Goal: Information Seeking & Learning: Learn about a topic

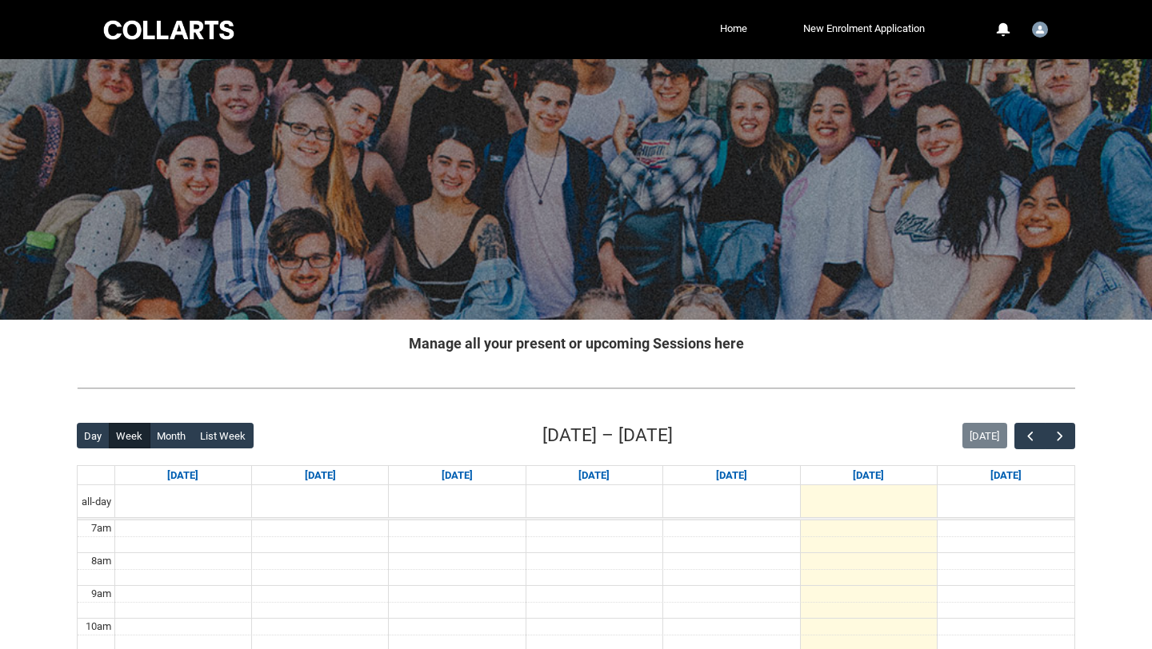
scroll to position [202, 0]
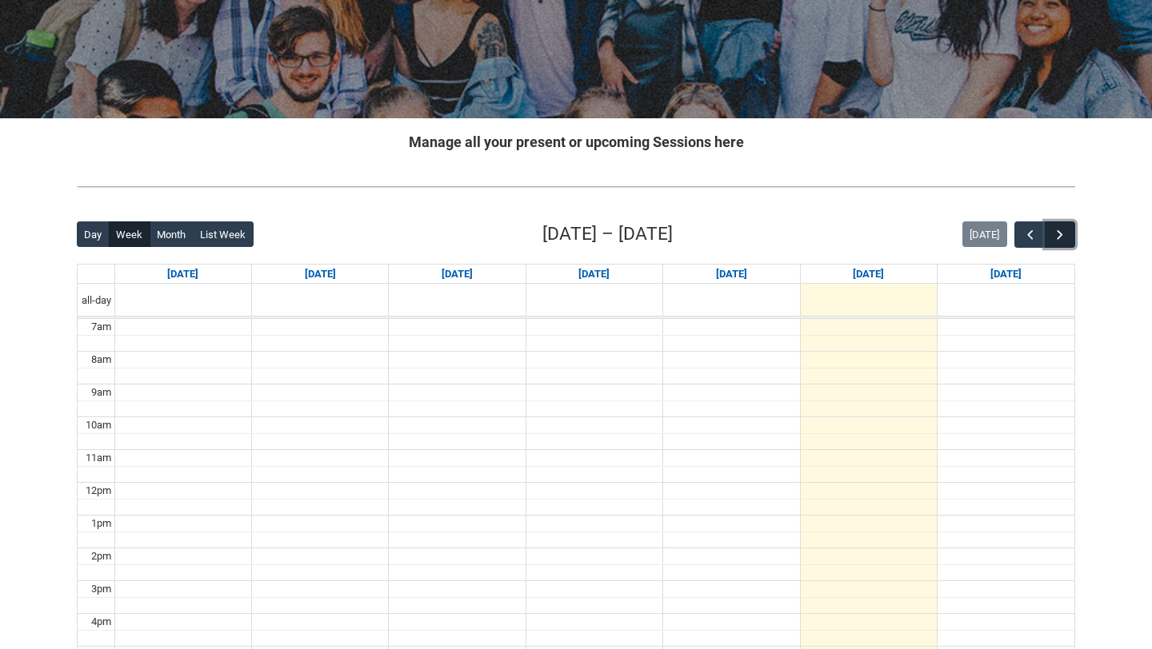
click at [1065, 231] on span "button" at bounding box center [1060, 235] width 16 height 16
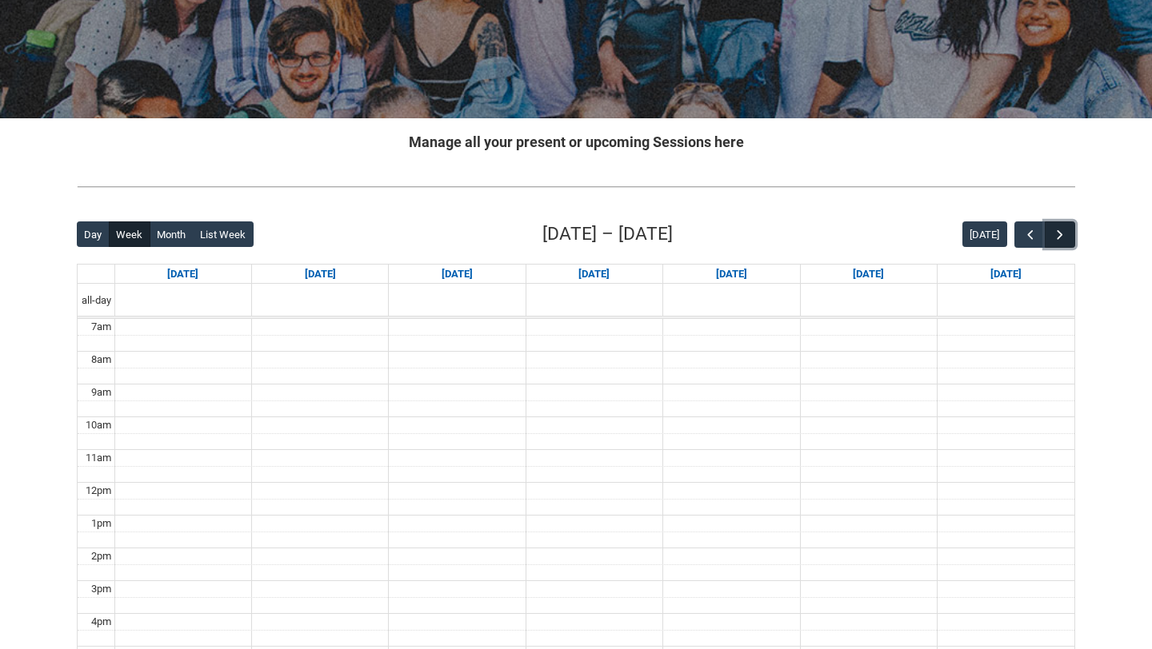
click at [1065, 231] on span "button" at bounding box center [1060, 235] width 16 height 16
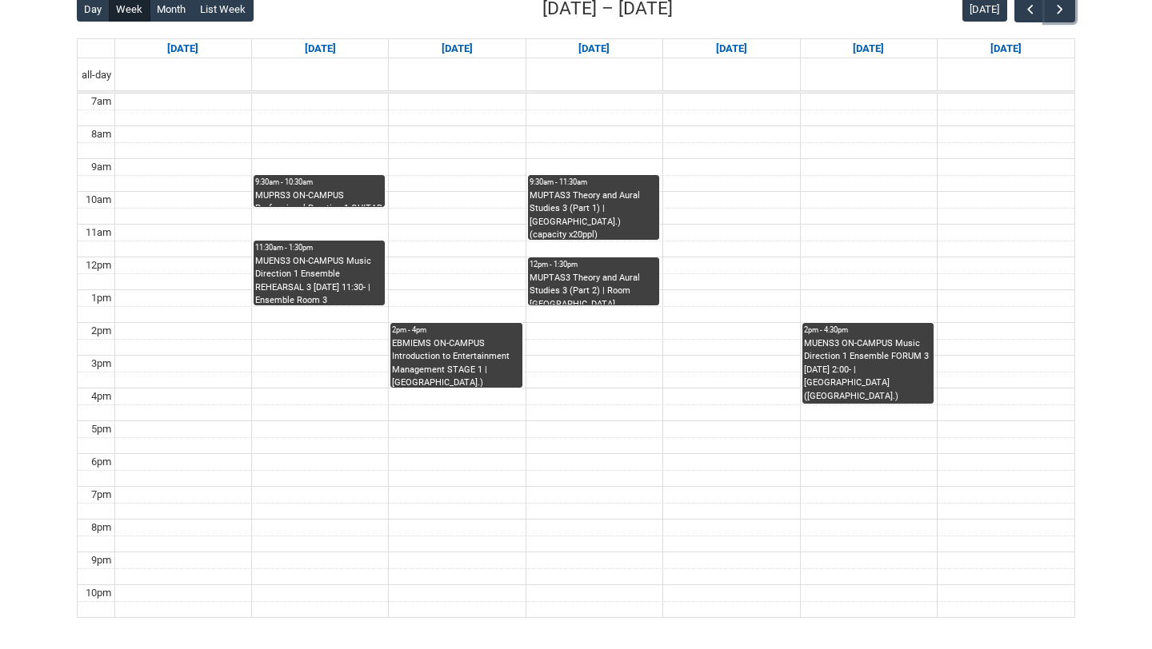
scroll to position [479, 0]
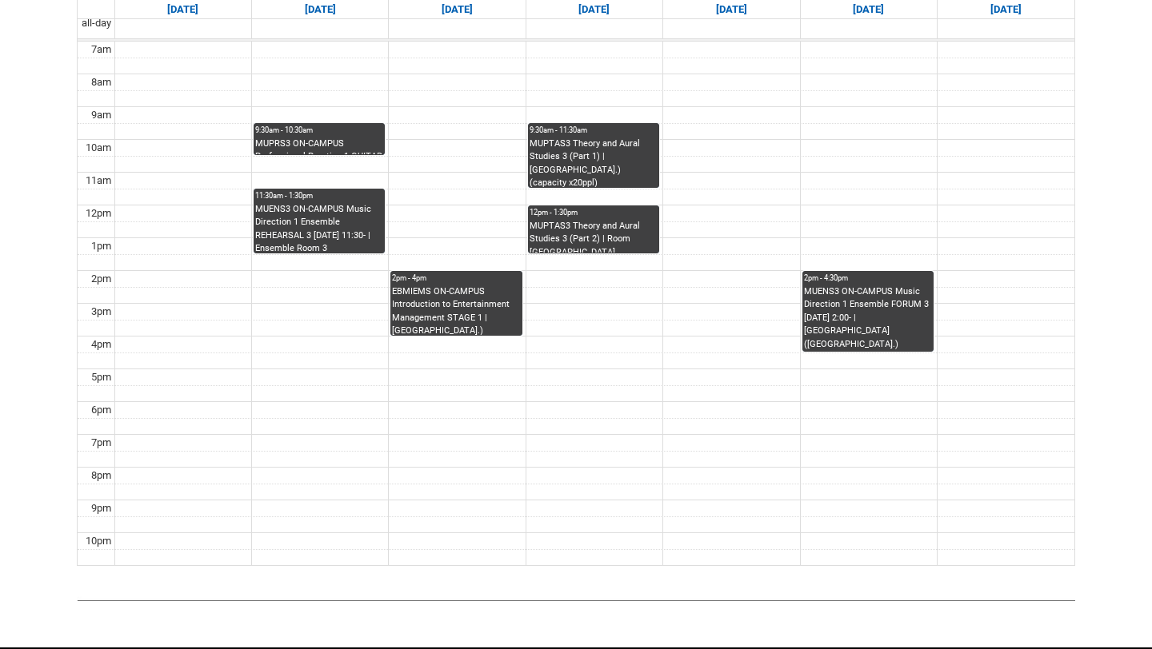
click at [445, 328] on div "EBMIEMS ON-CAMPUS Introduction to Entertainment Management STAGE 1 | [GEOGRAPHI…" at bounding box center [456, 311] width 128 height 50
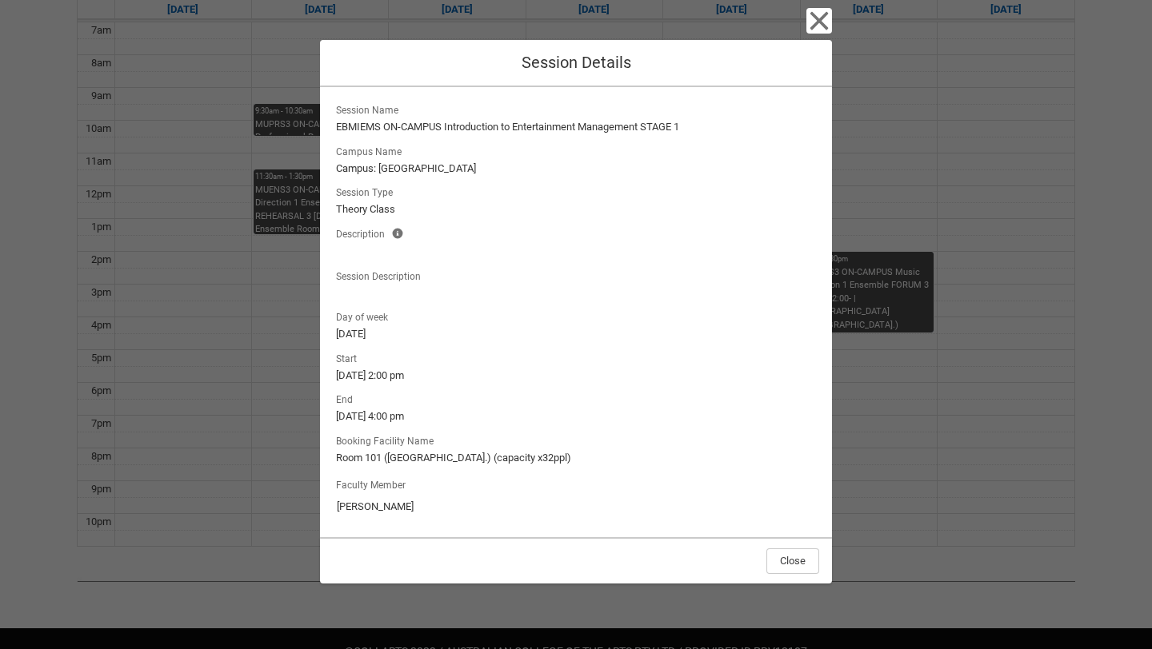
scroll to position [458, 0]
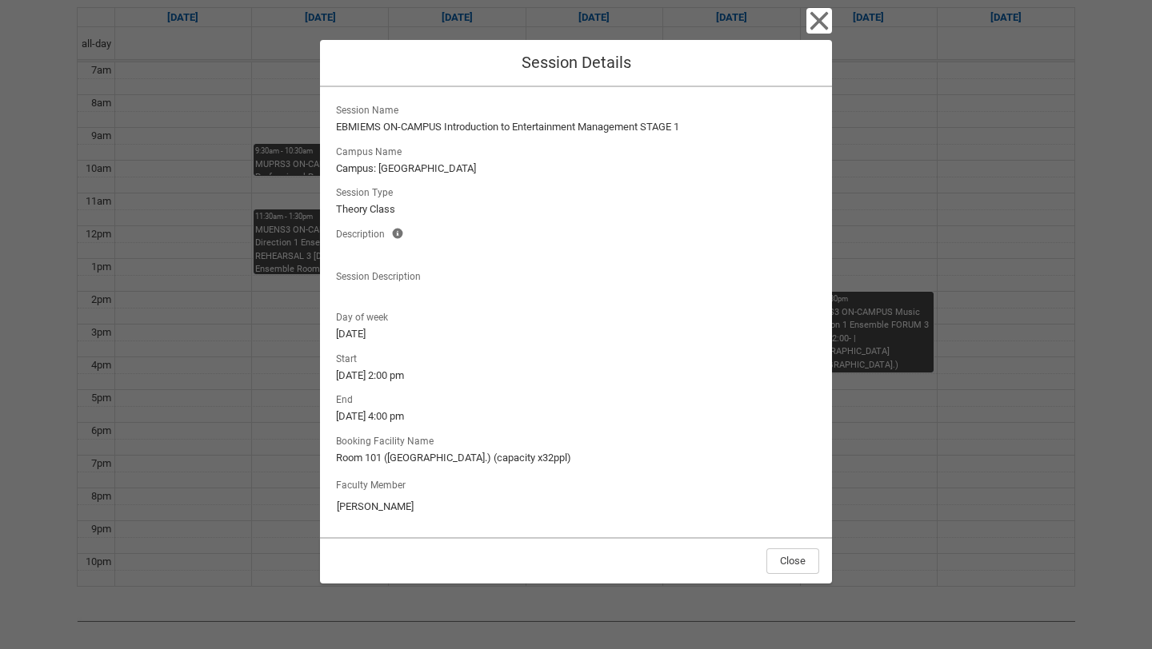
click at [822, 34] on div "Close Session Details Session Name EBMIEMS ON-CAMPUS Introduction to Entertainm…" at bounding box center [576, 324] width 512 height 649
click at [822, 23] on icon "button" at bounding box center [819, 21] width 18 height 18
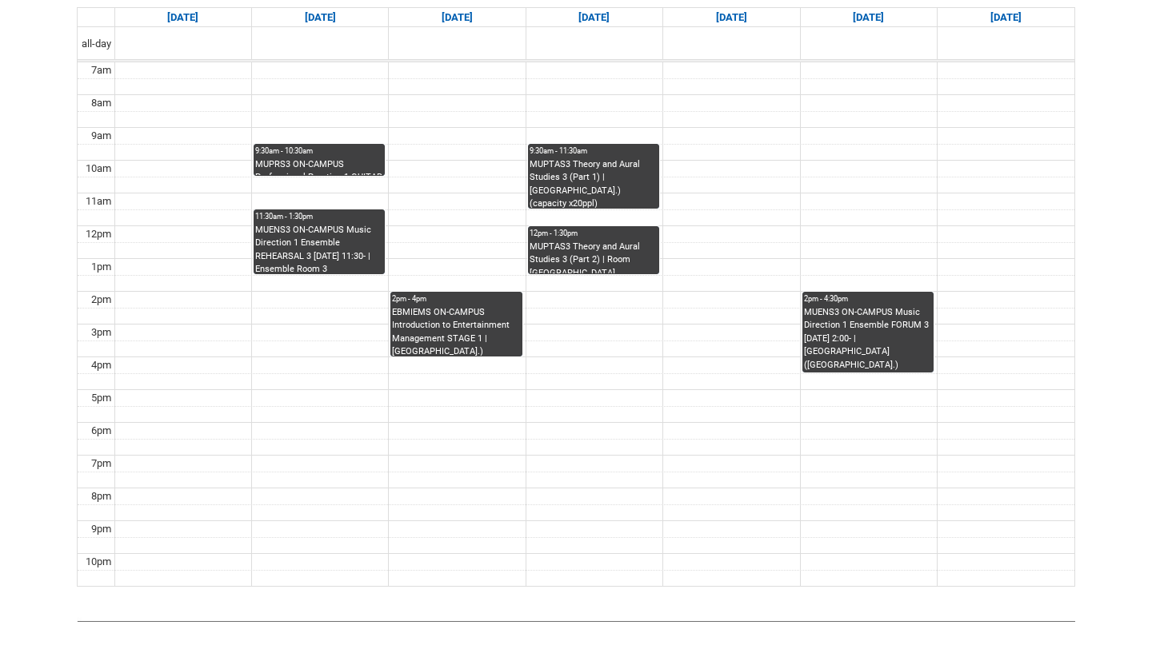
click at [597, 258] on div "MUPTAS3 Theory and Aural Studies 3 (Part 2) | Room [GEOGRAPHIC_DATA] ([GEOGRAPH…" at bounding box center [593, 258] width 128 height 34
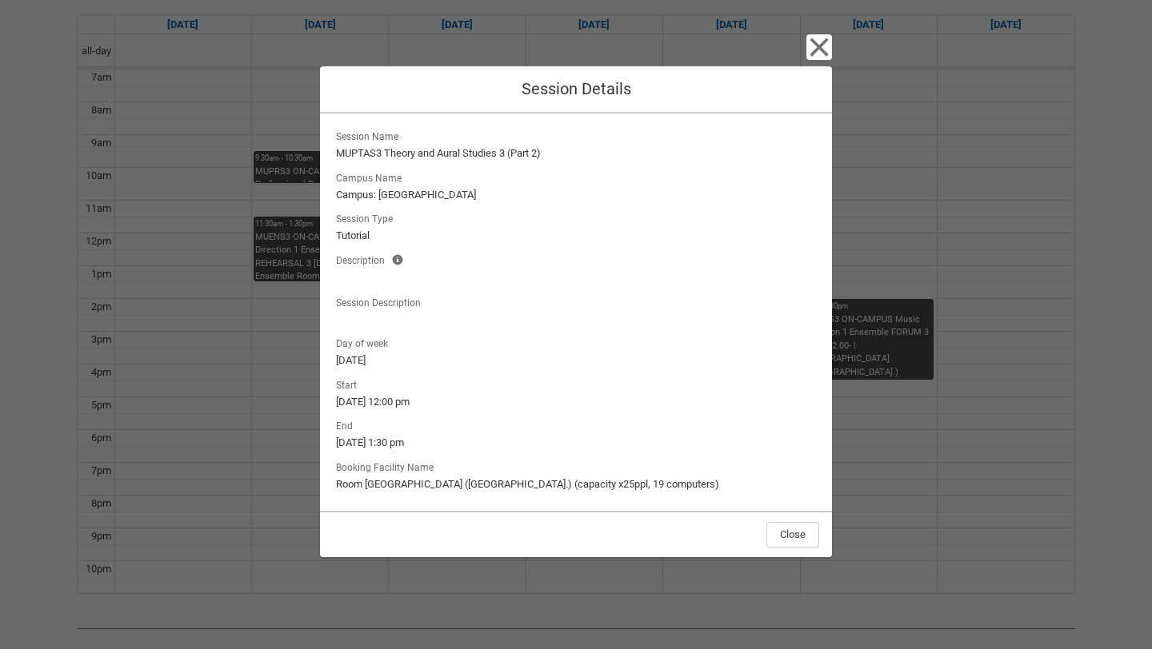
scroll to position [432, 0]
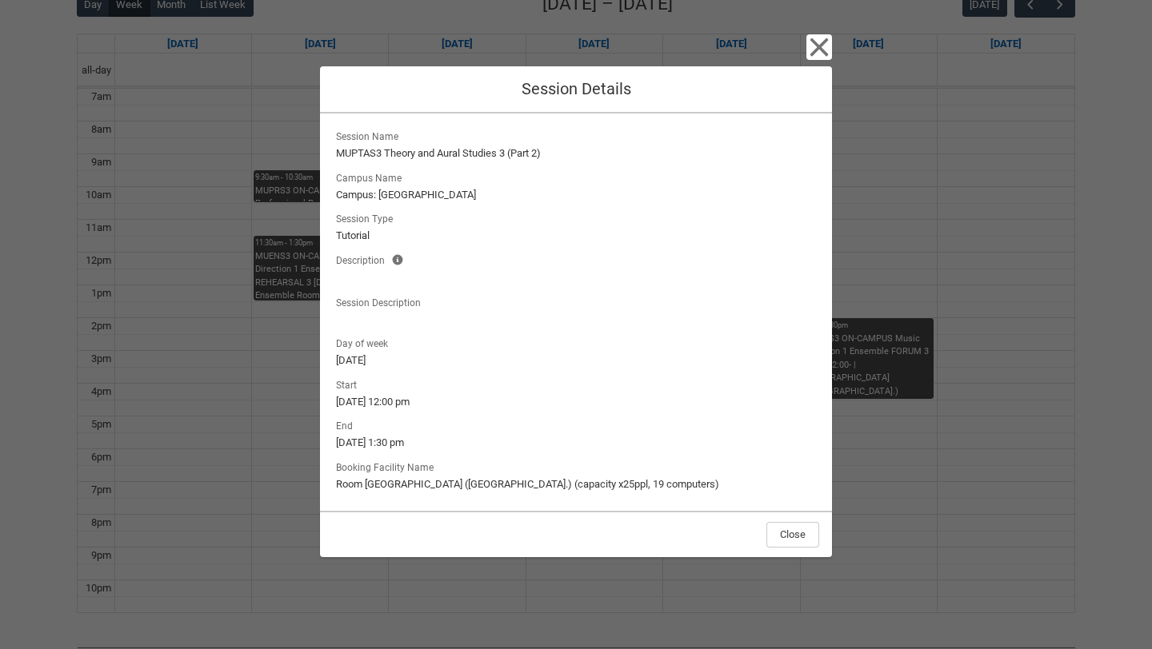
click at [818, 34] on div "Close Session Details Session Name MUPTAS3 Theory and Aural Studies 3 (Part 2) …" at bounding box center [576, 324] width 512 height 649
click at [809, 43] on icon "button" at bounding box center [819, 47] width 26 height 26
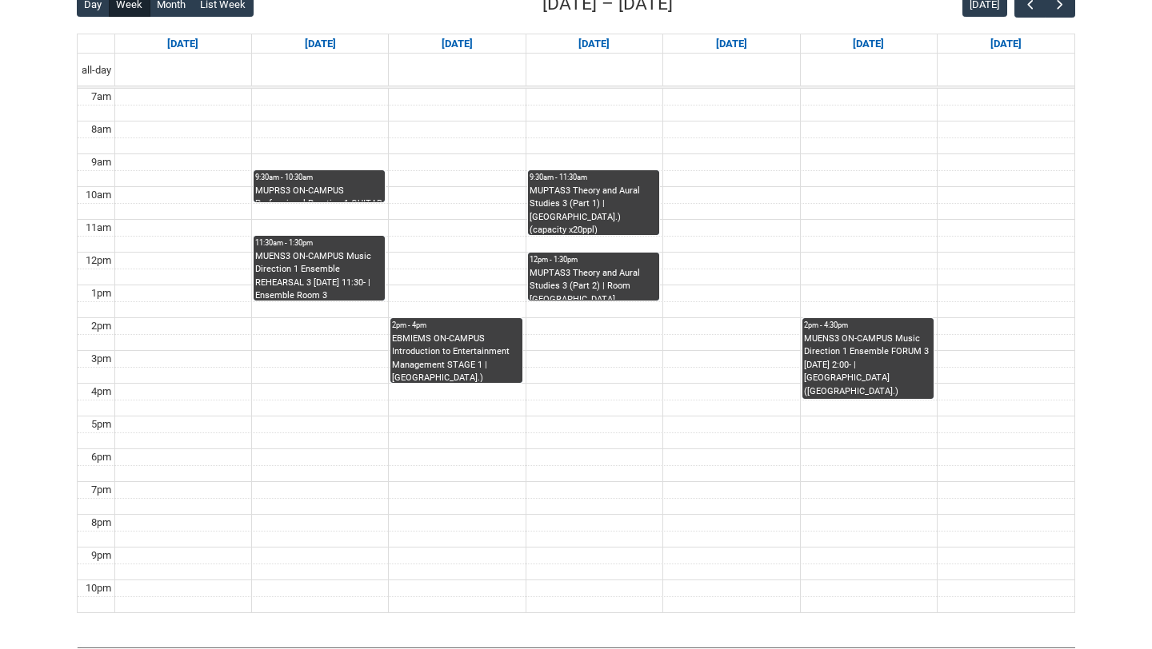
click at [602, 194] on div "MUPTAS3 Theory and Aural Studies 3 (Part 1) | [GEOGRAPHIC_DATA].) (capacity x20…" at bounding box center [593, 210] width 128 height 50
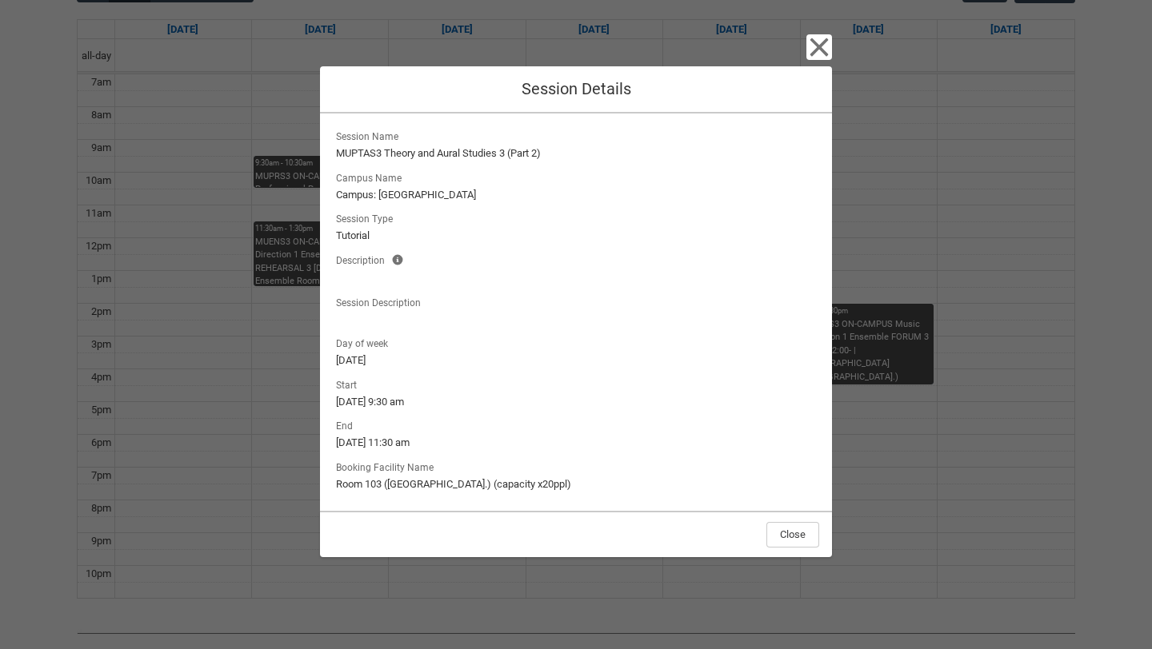
scroll to position [453, 0]
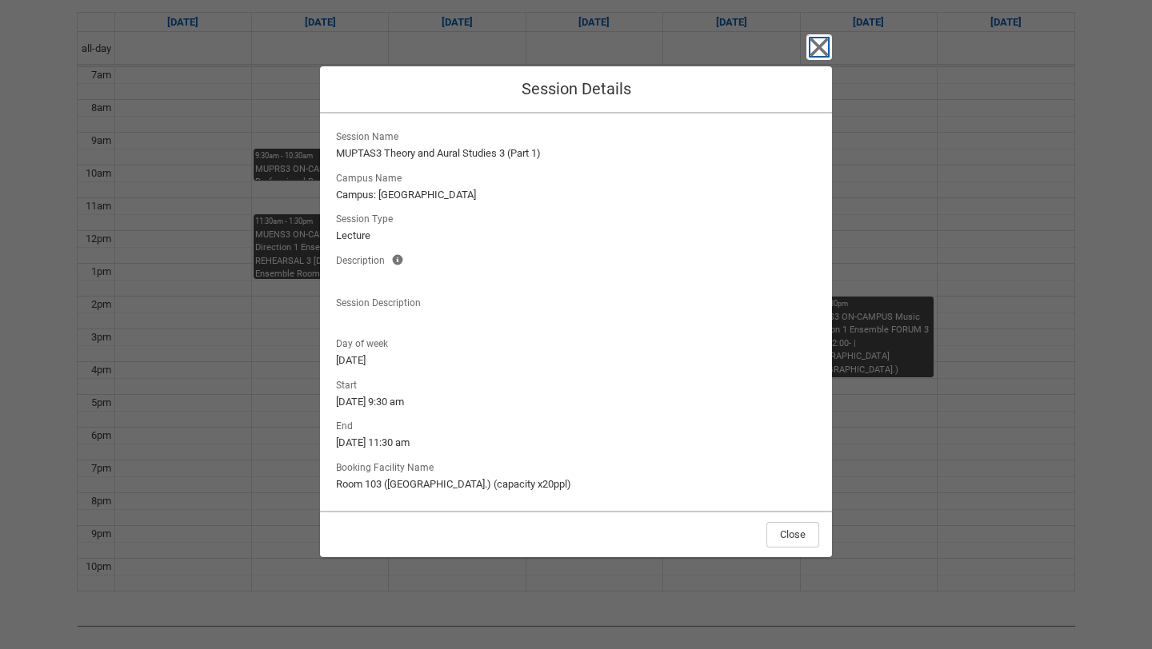
click at [820, 50] on icon "button" at bounding box center [819, 47] width 18 height 18
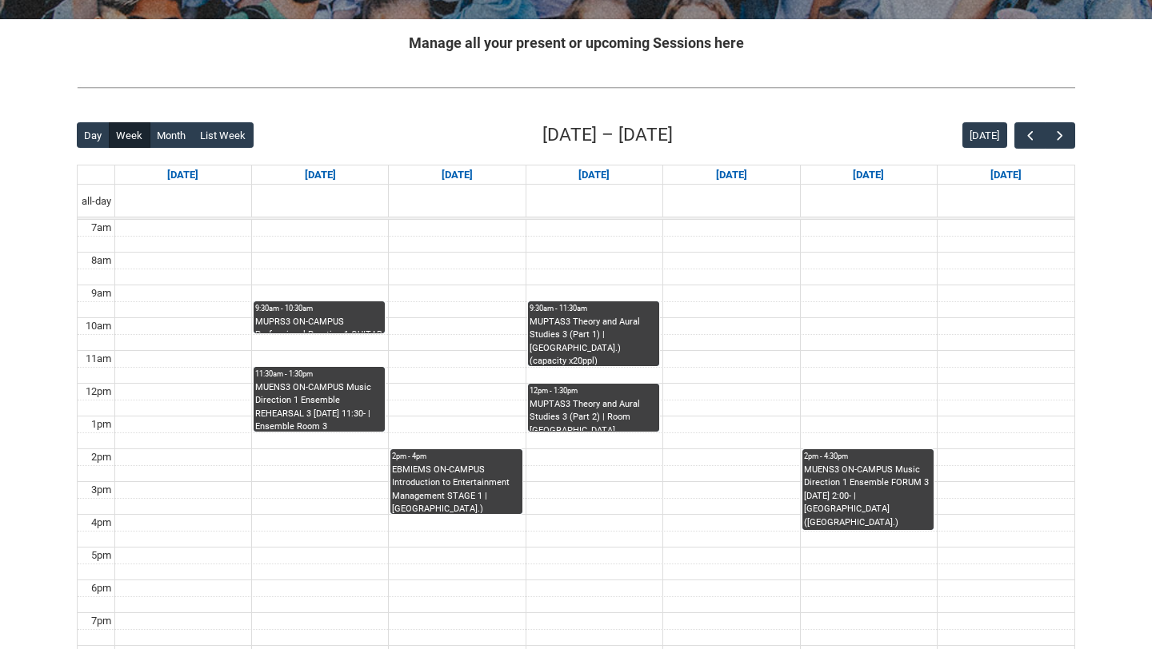
scroll to position [288, 0]
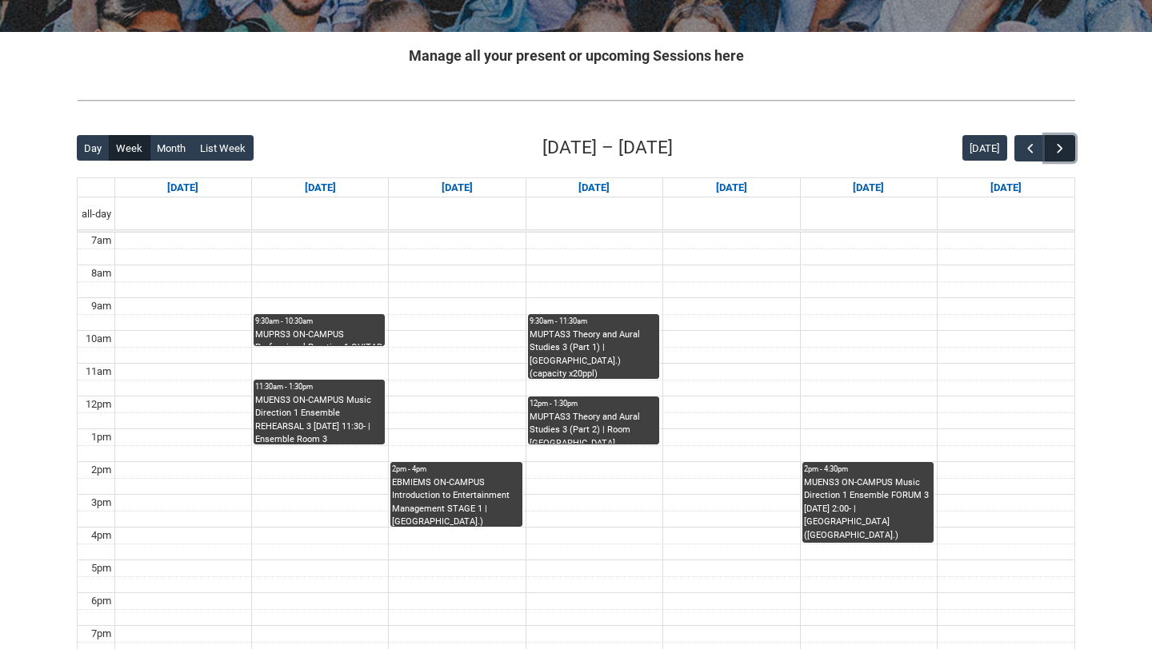
click at [1061, 153] on span "button" at bounding box center [1060, 149] width 16 height 16
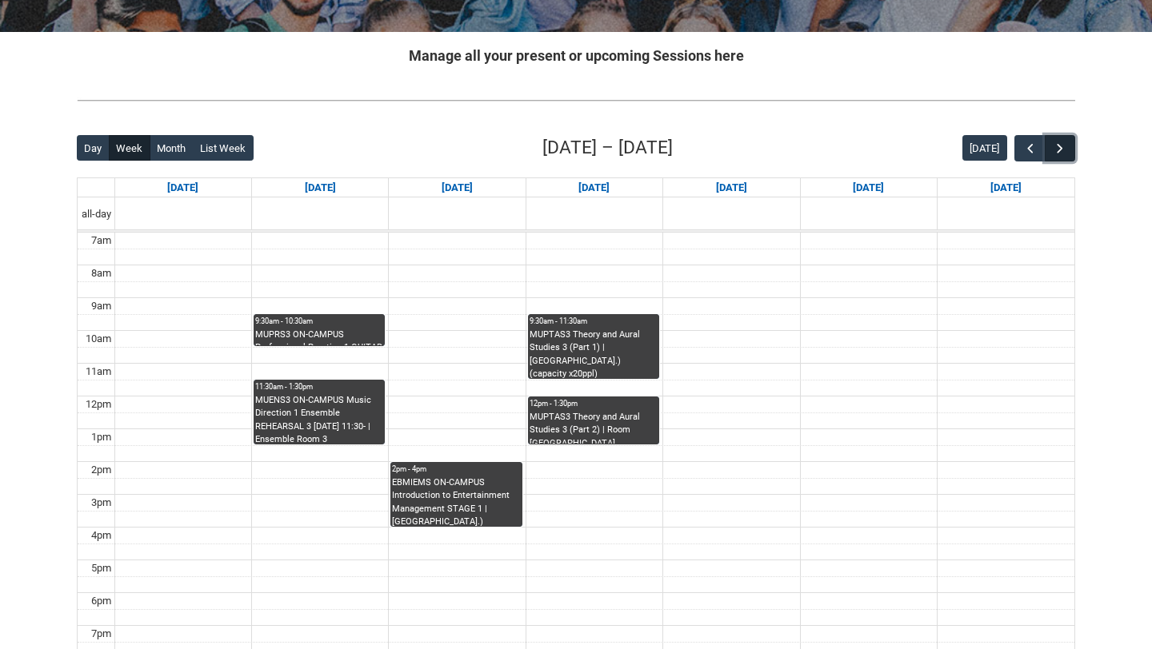
click at [1061, 153] on span "button" at bounding box center [1060, 149] width 16 height 16
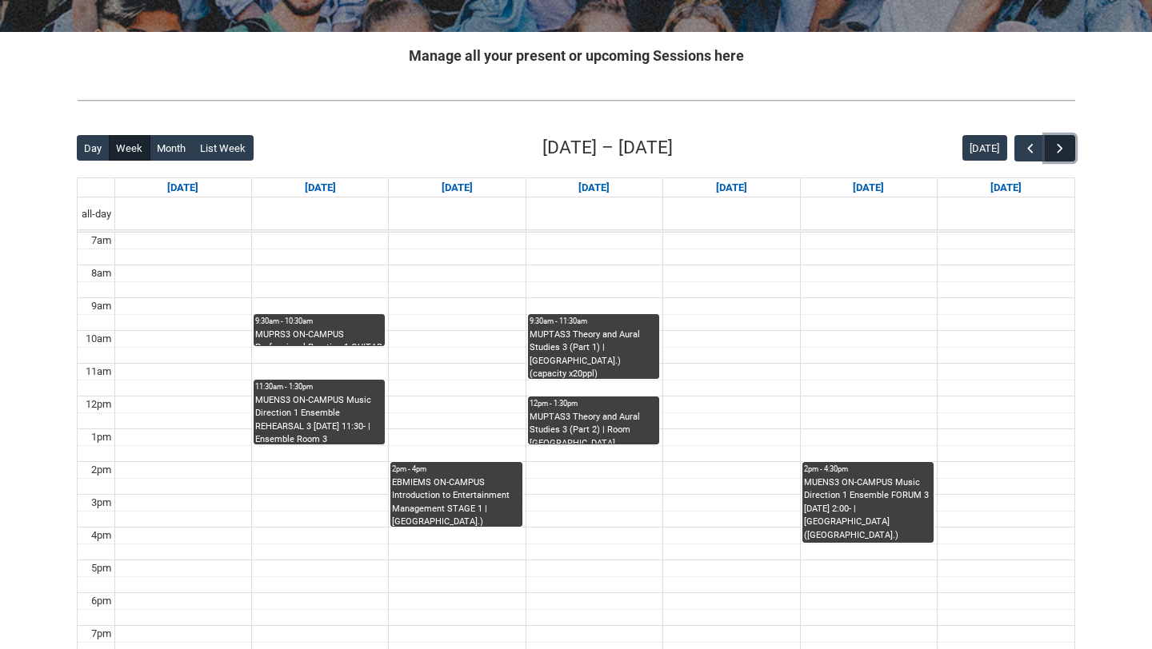
click at [1061, 153] on span "button" at bounding box center [1060, 149] width 16 height 16
click at [1029, 146] on span "button" at bounding box center [1030, 149] width 16 height 16
click at [1029, 148] on span "button" at bounding box center [1030, 149] width 16 height 16
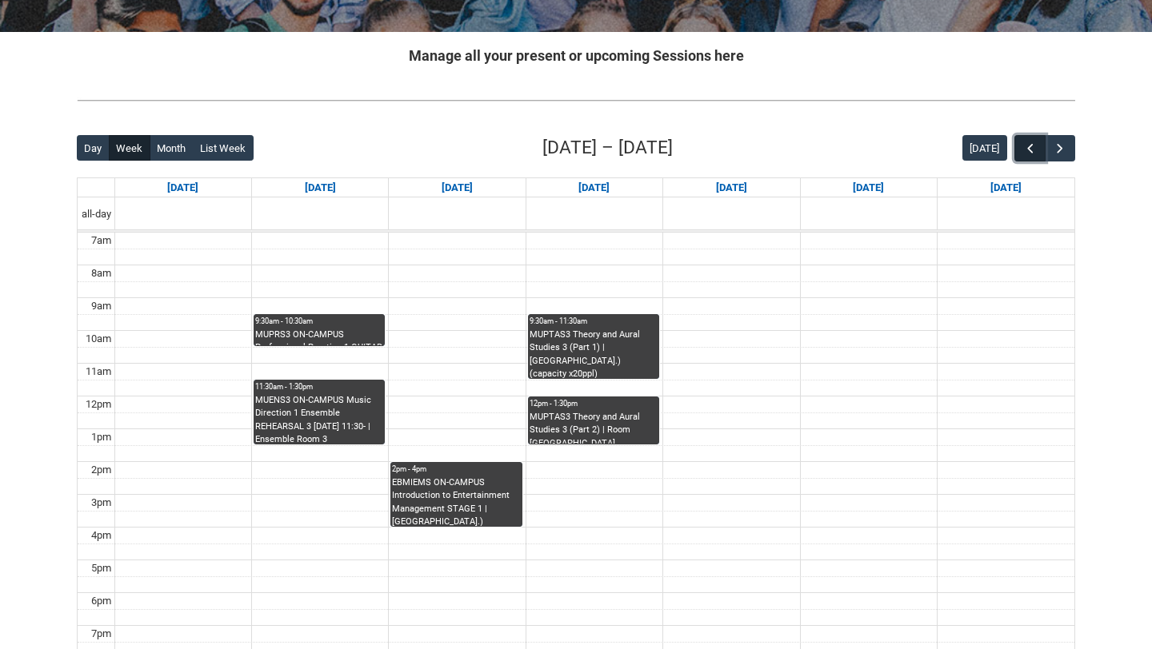
click at [1029, 148] on span "button" at bounding box center [1030, 149] width 16 height 16
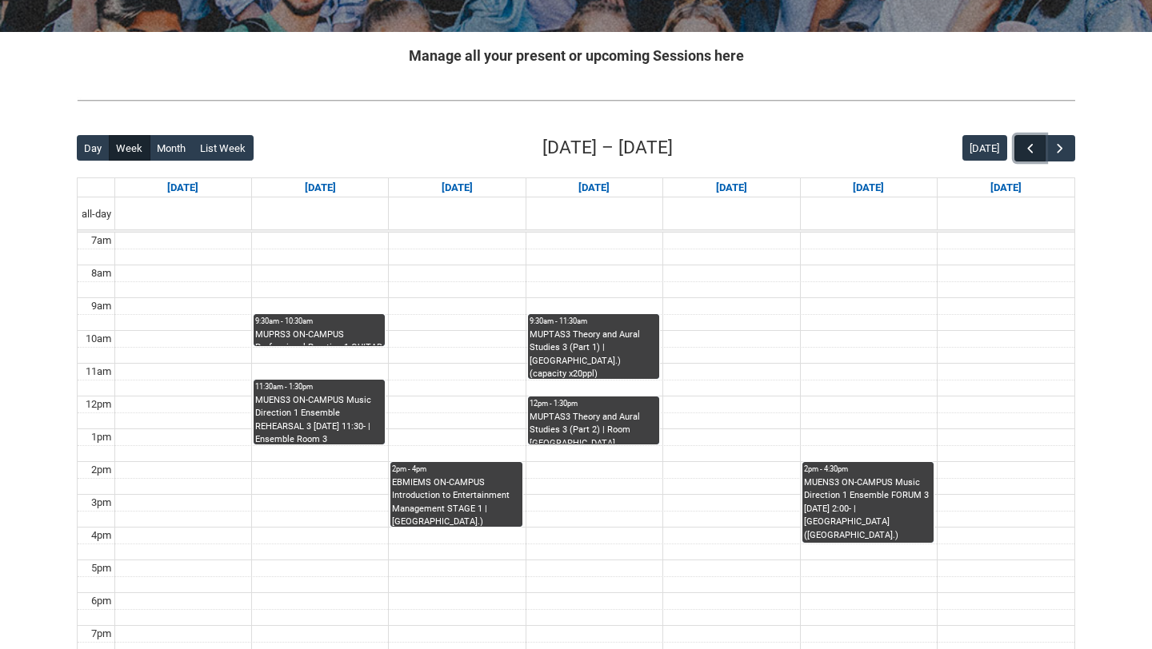
click at [1029, 148] on span "button" at bounding box center [1030, 149] width 16 height 16
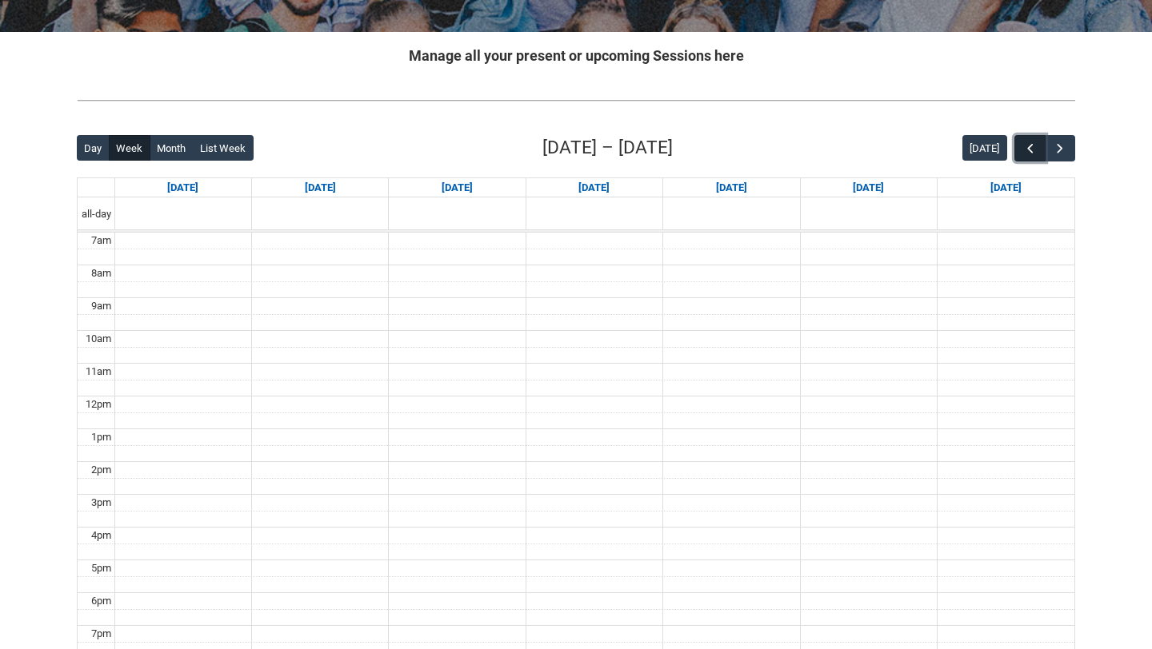
click at [1029, 148] on span "button" at bounding box center [1030, 149] width 16 height 16
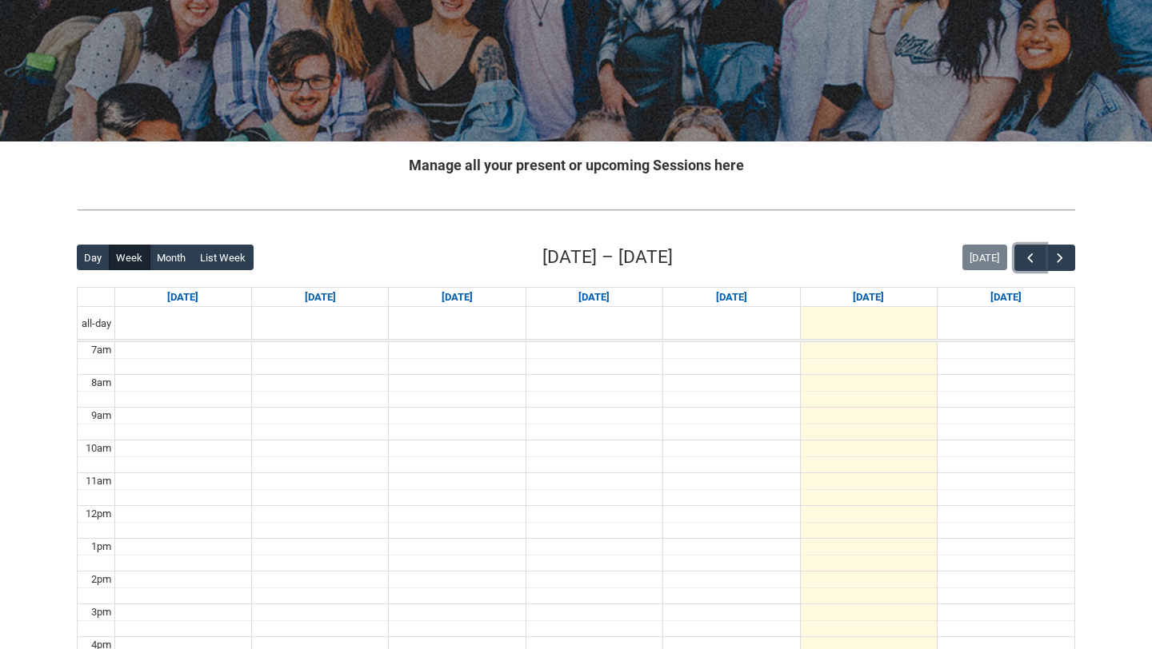
scroll to position [0, 0]
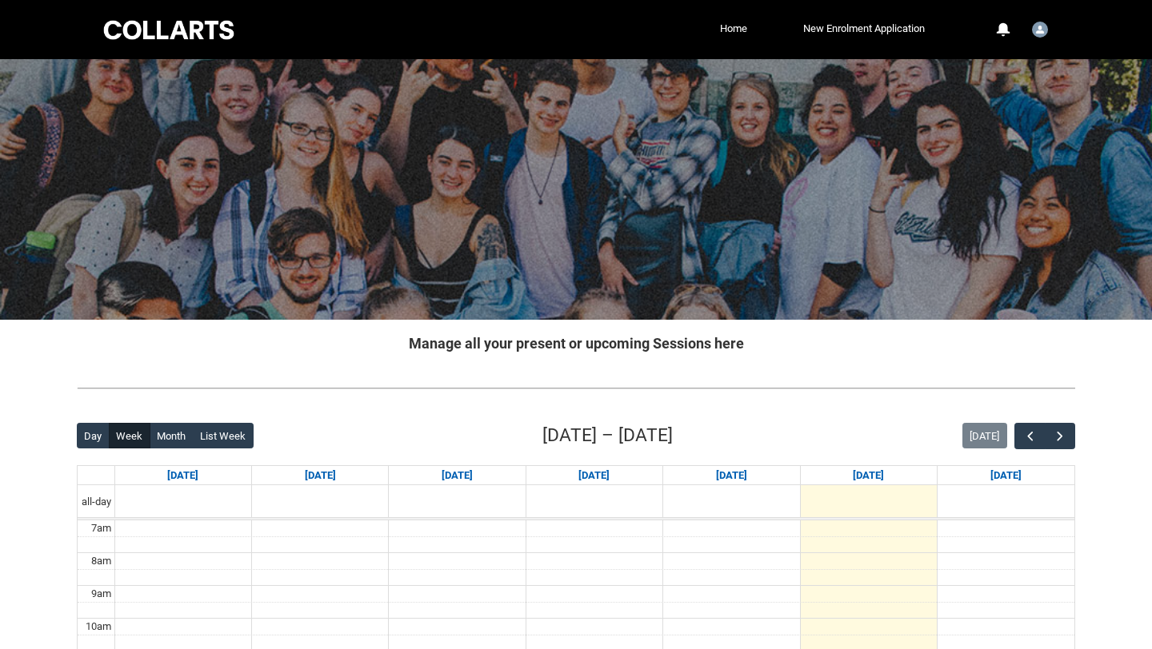
click at [142, 10] on div "Collarts Education Community Home New Enrolment Application More 0 Notification…" at bounding box center [576, 29] width 951 height 59
click at [142, 37] on div at bounding box center [169, 30] width 136 height 25
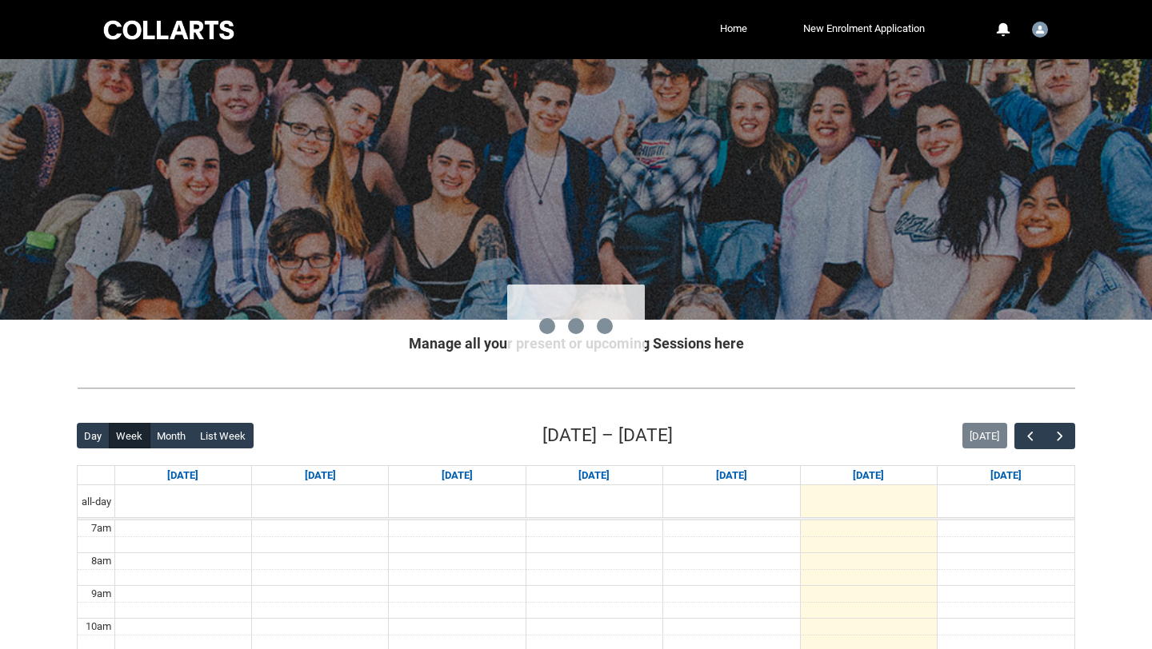
click at [142, 37] on body "Loading × Sorry to interrupt CSS Error Refresh Skip to Main Content Collarts Ed…" at bounding box center [576, 596] width 1152 height 1192
